Goal: Communication & Community: Answer question/provide support

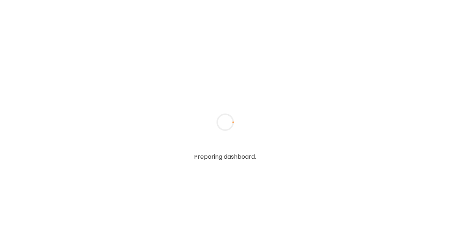
type textarea "**********"
type input "**********"
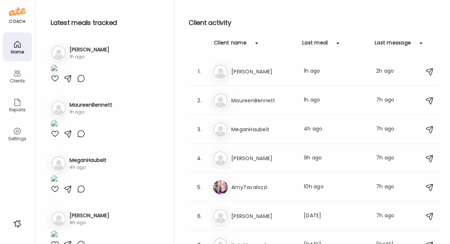
type input "**********"
click at [16, 79] on div "Clients" at bounding box center [17, 81] width 26 height 5
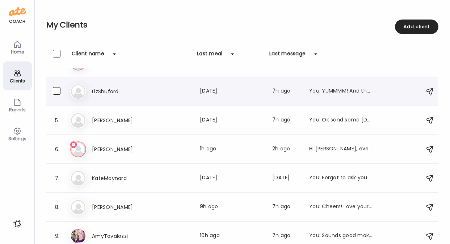
scroll to position [83, 0]
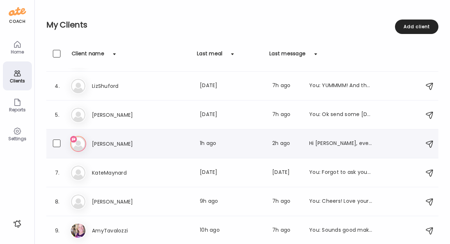
click at [321, 143] on div "Hi [PERSON_NAME], everyone is on the up and up. I was nervous I was getting [ME…" at bounding box center [341, 144] width 64 height 9
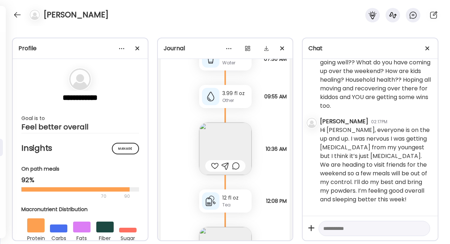
scroll to position [2025, 0]
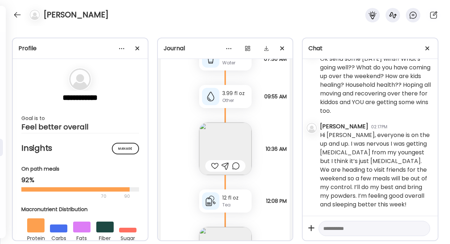
click at [340, 224] on div at bounding box center [375, 229] width 112 height 16
click at [336, 231] on textarea at bounding box center [367, 228] width 89 height 9
type textarea "**********"
click at [417, 237] on div at bounding box center [422, 241] width 10 height 10
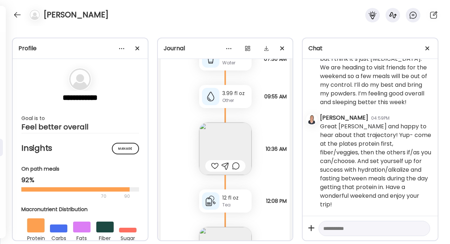
scroll to position [2127, 0]
click at [16, 13] on div at bounding box center [18, 15] width 12 height 12
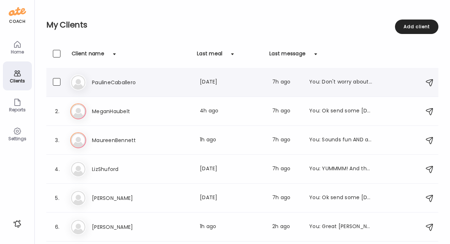
click at [111, 81] on h3 "PaulineCaballero" at bounding box center [124, 82] width 64 height 9
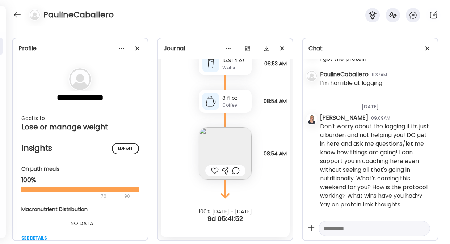
scroll to position [932, 0]
click at [371, 230] on textarea at bounding box center [367, 228] width 89 height 9
type textarea "**********"
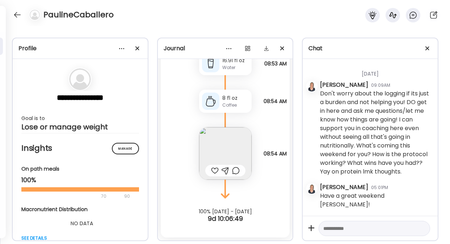
scroll to position [957, 0]
click at [16, 18] on div at bounding box center [18, 15] width 12 height 12
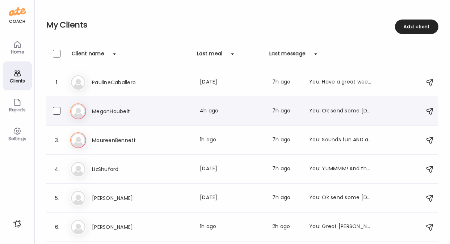
click at [111, 110] on h3 "MeganHaubelt" at bounding box center [124, 111] width 64 height 9
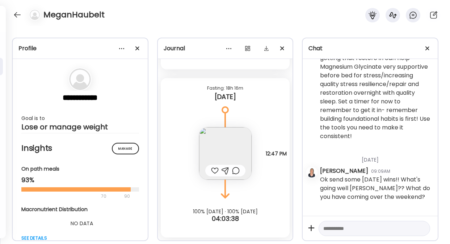
scroll to position [4794, 0]
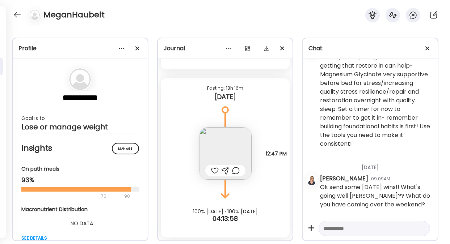
click at [337, 226] on textarea at bounding box center [367, 228] width 89 height 9
type textarea "**********"
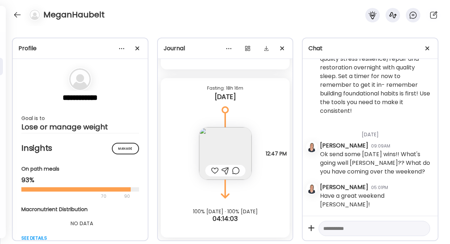
scroll to position [4818, 0]
click at [18, 15] on div at bounding box center [18, 15] width 12 height 12
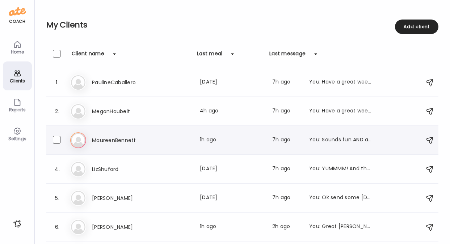
click at [131, 136] on h3 "MaureenBennett" at bounding box center [124, 140] width 64 height 9
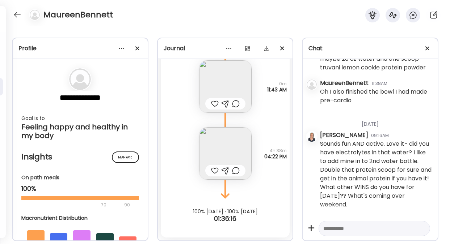
scroll to position [1387, 0]
click at [346, 230] on textarea at bounding box center [367, 228] width 89 height 9
type textarea "**********"
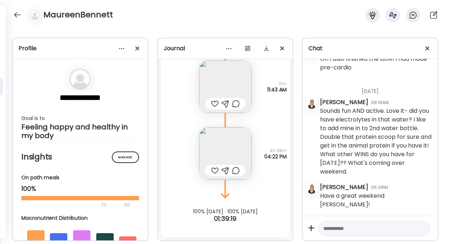
scroll to position [1412, 0]
click at [16, 16] on div at bounding box center [18, 15] width 12 height 12
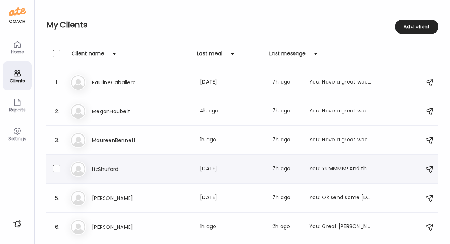
click at [111, 170] on h3 "LizShuford" at bounding box center [124, 169] width 64 height 9
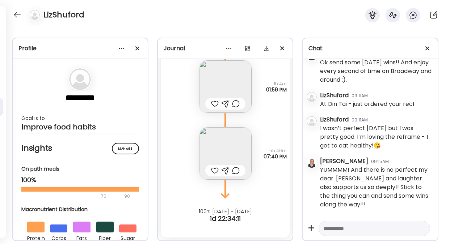
scroll to position [3805, 0]
click at [338, 230] on textarea at bounding box center [367, 228] width 89 height 9
type textarea "**********"
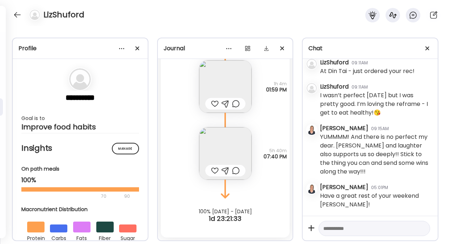
scroll to position [3838, 0]
click at [18, 14] on div at bounding box center [18, 15] width 12 height 12
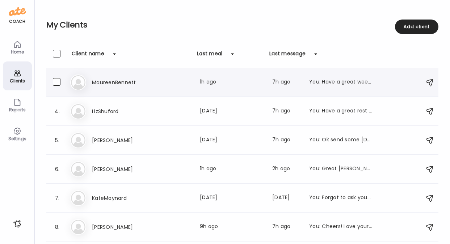
scroll to position [83, 0]
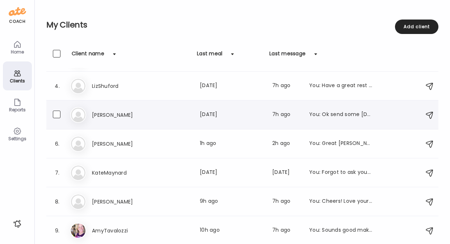
click at [106, 117] on h3 "[PERSON_NAME]" at bounding box center [124, 115] width 64 height 9
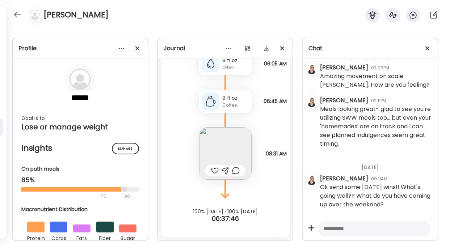
scroll to position [3374, 0]
click at [383, 226] on textarea at bounding box center [367, 228] width 89 height 9
type textarea "**********"
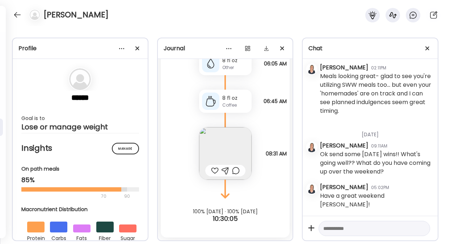
scroll to position [3399, 0]
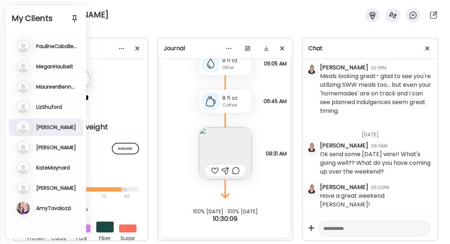
click at [45, 146] on h3 "[PERSON_NAME]" at bounding box center [56, 147] width 40 height 7
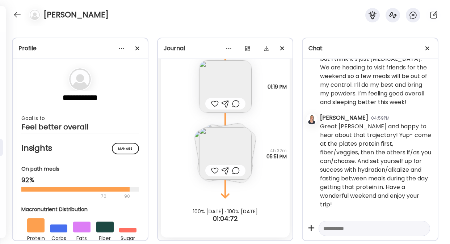
scroll to position [2127, 0]
click at [17, 18] on div at bounding box center [18, 15] width 12 height 12
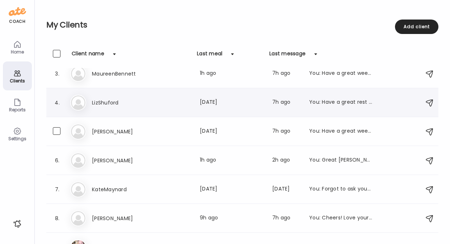
scroll to position [83, 0]
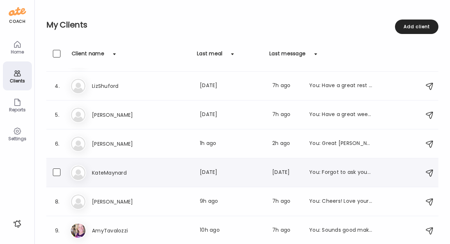
click at [107, 175] on h3 "KateMaynard" at bounding box center [124, 173] width 64 height 9
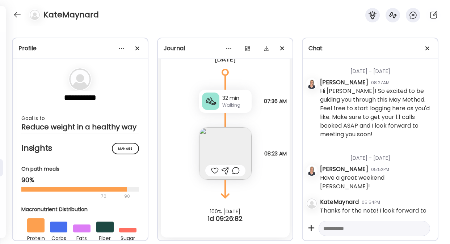
scroll to position [0, 0]
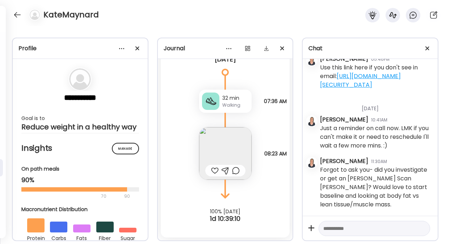
click at [352, 232] on textarea at bounding box center [367, 228] width 89 height 9
type textarea "**********"
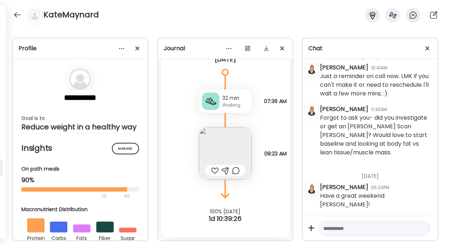
scroll to position [32790, 0]
click at [18, 17] on div at bounding box center [18, 15] width 12 height 12
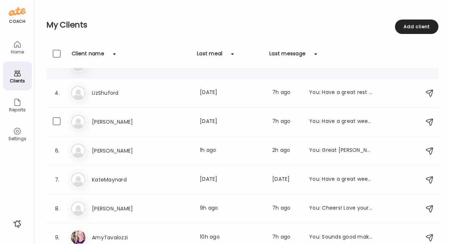
scroll to position [83, 0]
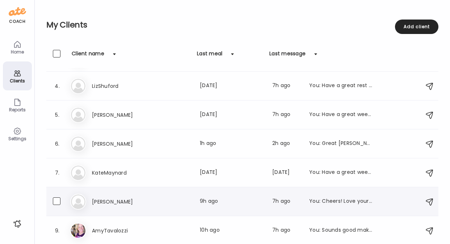
click at [102, 203] on h3 "[PERSON_NAME]" at bounding box center [124, 202] width 64 height 9
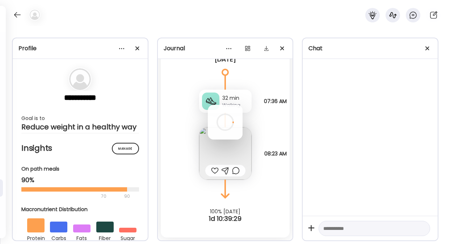
scroll to position [0, 0]
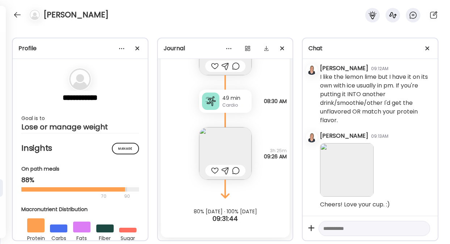
click at [329, 228] on textarea at bounding box center [367, 228] width 89 height 9
type textarea "**********"
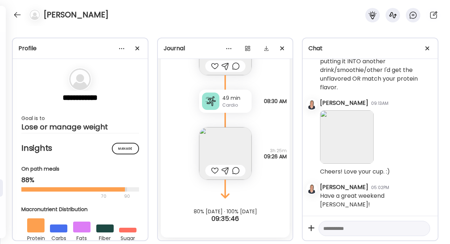
scroll to position [3141, 0]
click at [13, 14] on div at bounding box center [18, 15] width 12 height 12
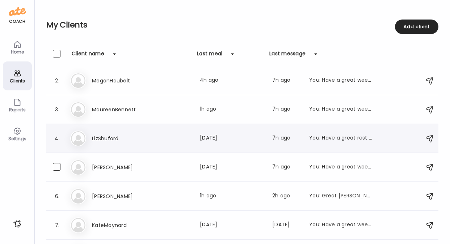
scroll to position [83, 0]
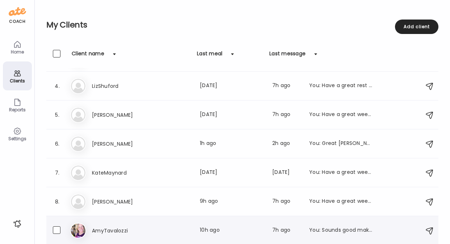
click at [109, 227] on h3 "AmyTavalozzi" at bounding box center [124, 231] width 64 height 9
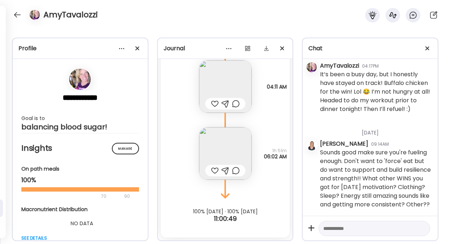
click at [350, 227] on textarea at bounding box center [367, 228] width 89 height 9
type textarea "**********"
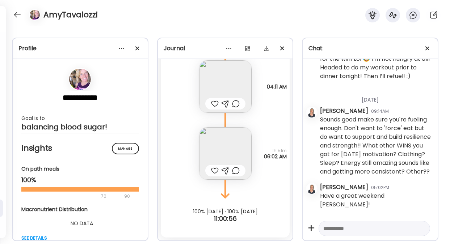
scroll to position [5857, 0]
